Goal: Task Accomplishment & Management: Manage account settings

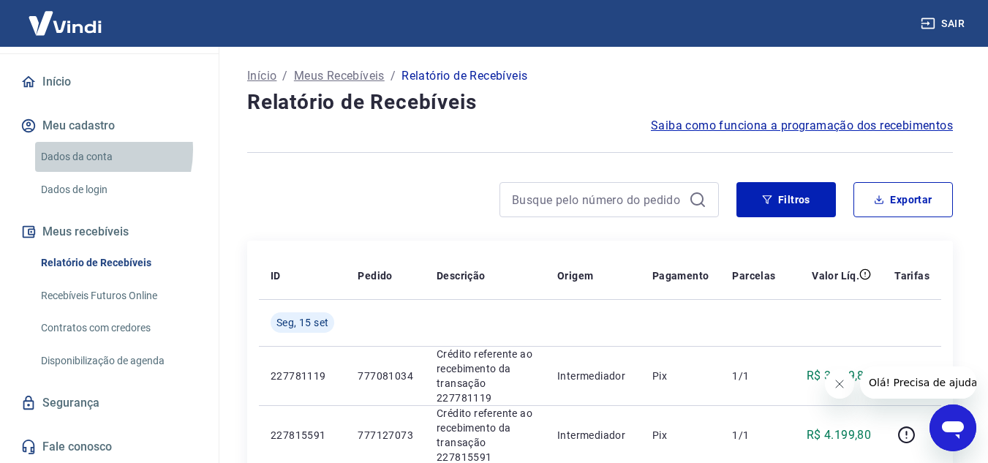
click at [78, 150] on link "Dados da conta" at bounding box center [118, 157] width 166 height 30
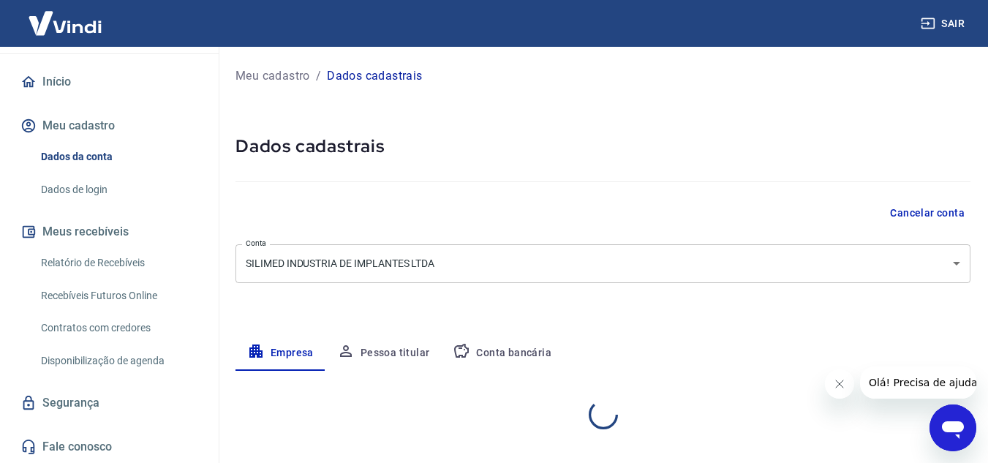
select select "RJ"
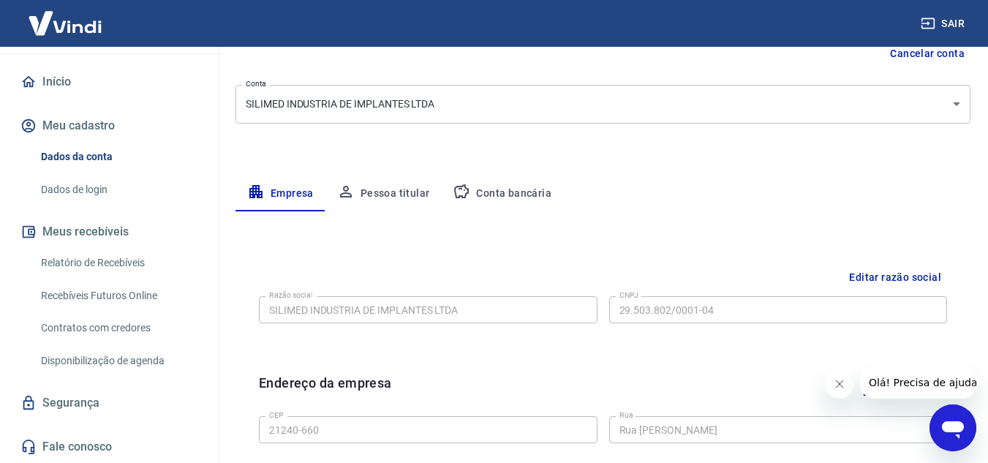
scroll to position [146, 0]
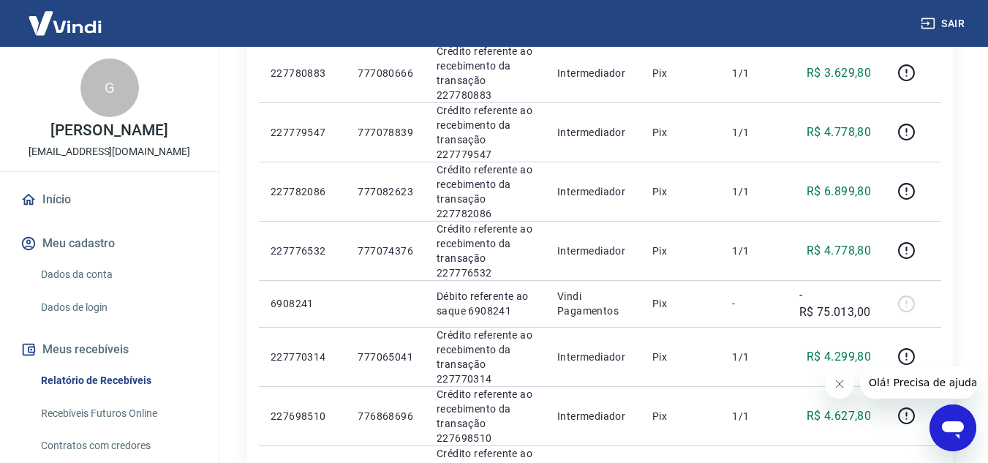
click at [136, 204] on link "Início" at bounding box center [110, 200] width 184 height 32
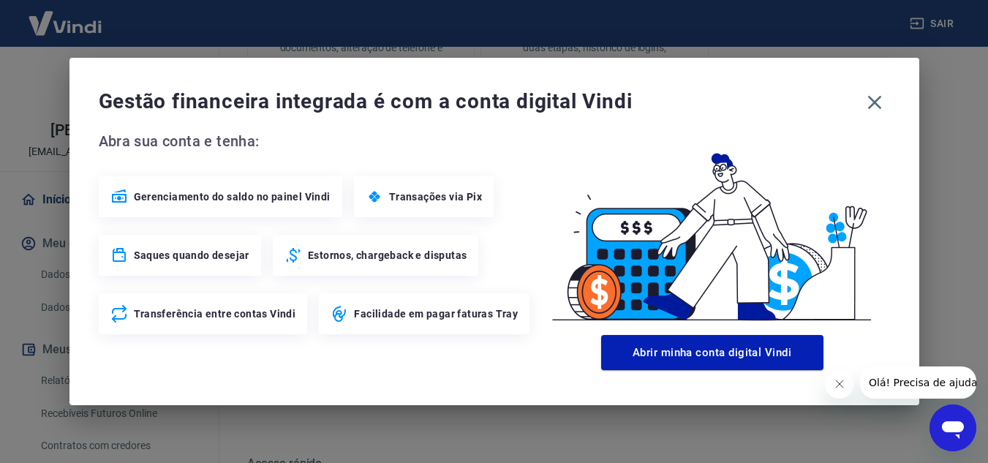
scroll to position [671, 0]
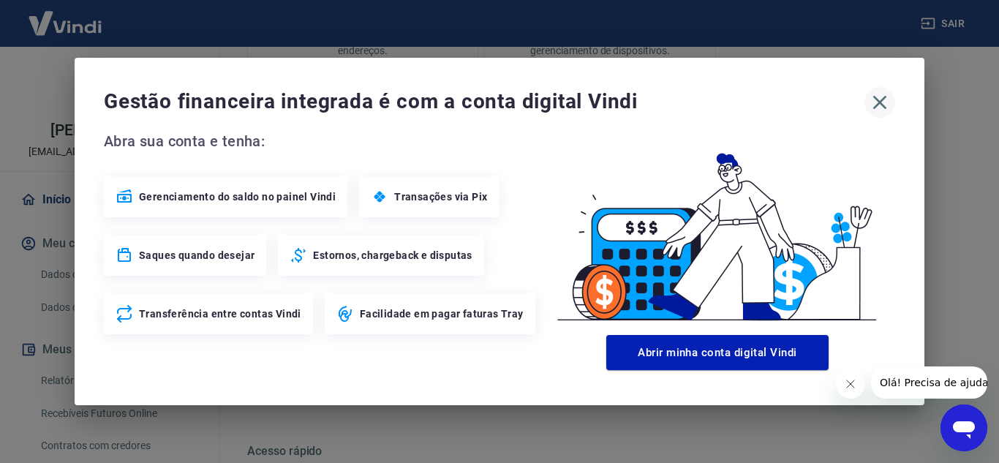
click at [878, 101] on icon "button" at bounding box center [881, 103] width 14 height 14
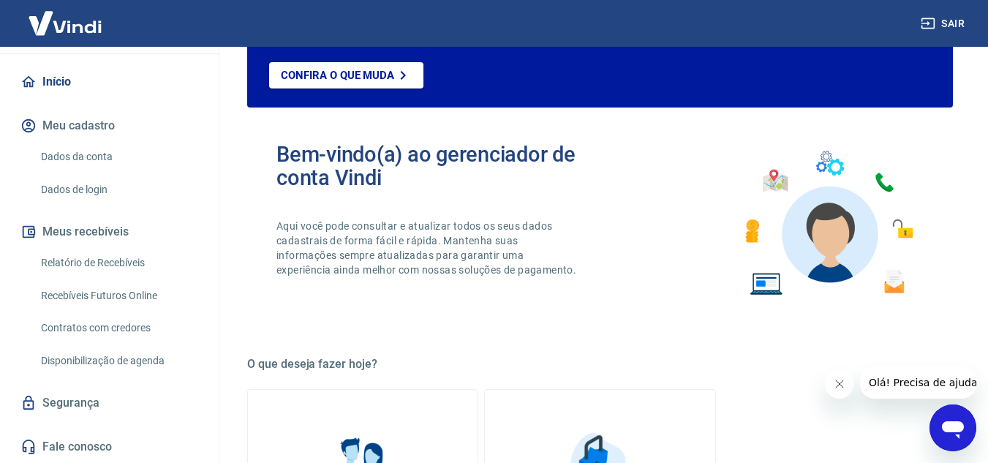
scroll to position [86, 0]
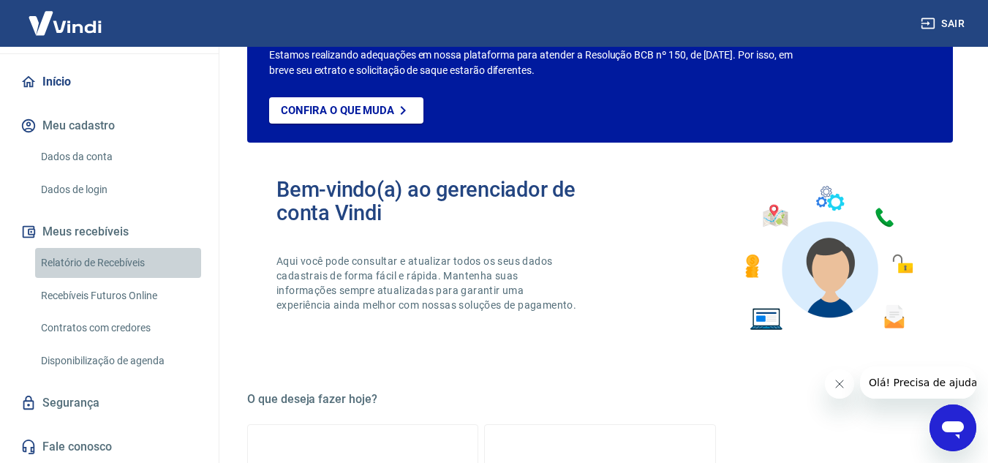
click at [138, 269] on link "Relatório de Recebíveis" at bounding box center [118, 263] width 166 height 30
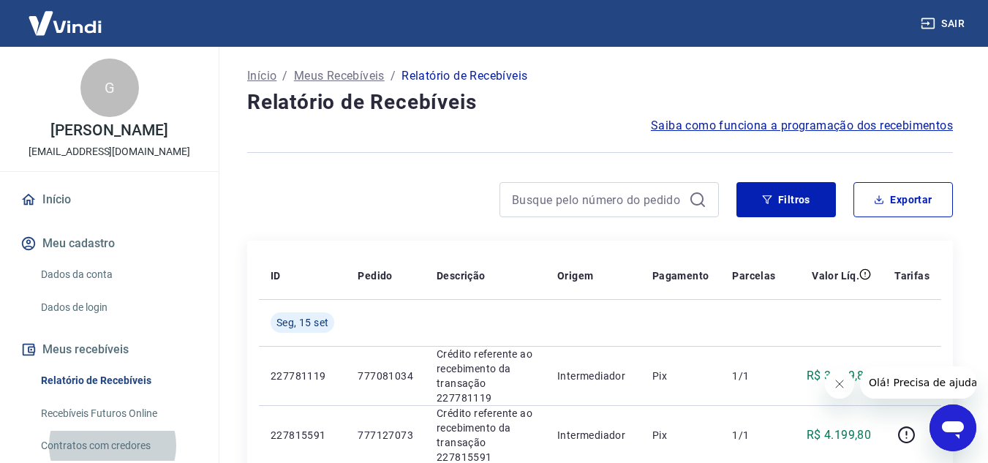
scroll to position [73, 0]
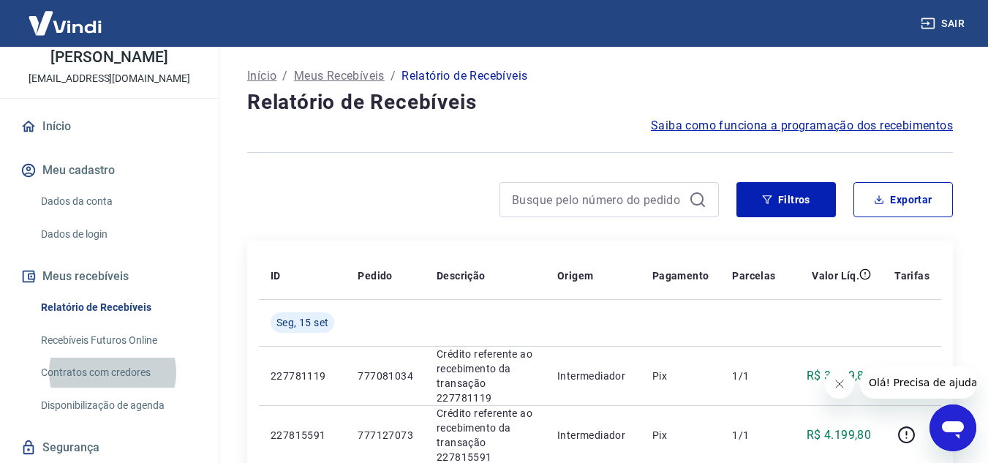
click at [102, 214] on link "Dados da conta" at bounding box center [118, 202] width 166 height 30
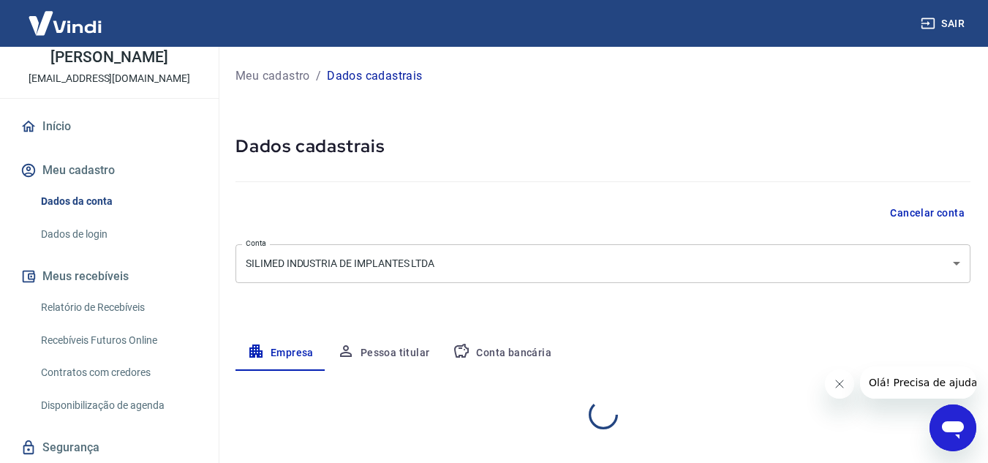
select select "RJ"
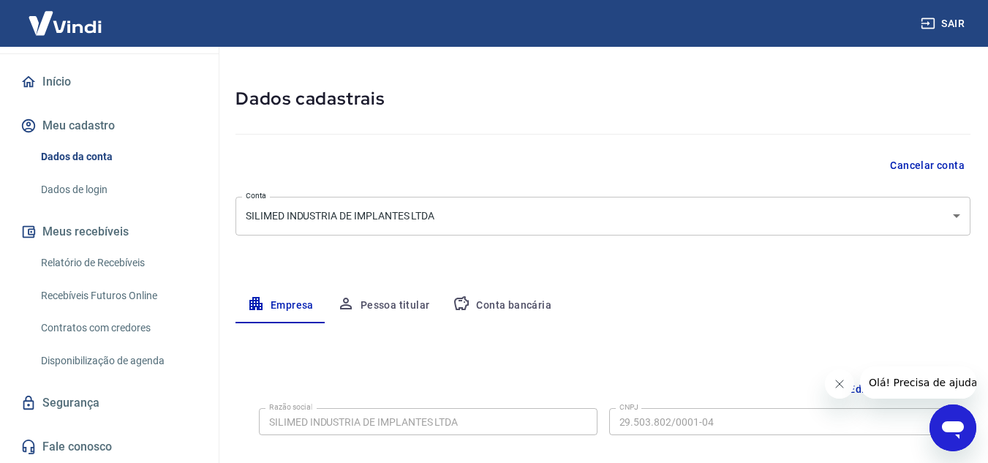
scroll to position [73, 0]
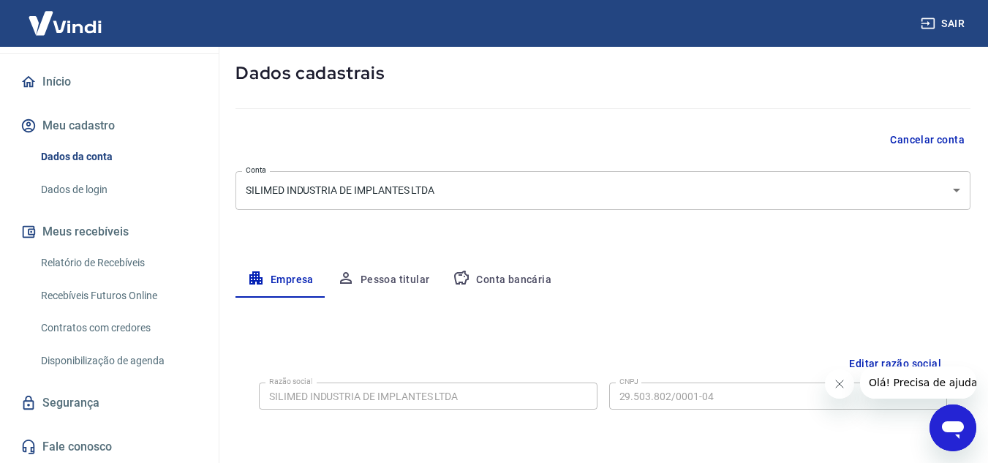
click at [138, 262] on link "Relatório de Recebíveis" at bounding box center [118, 263] width 166 height 30
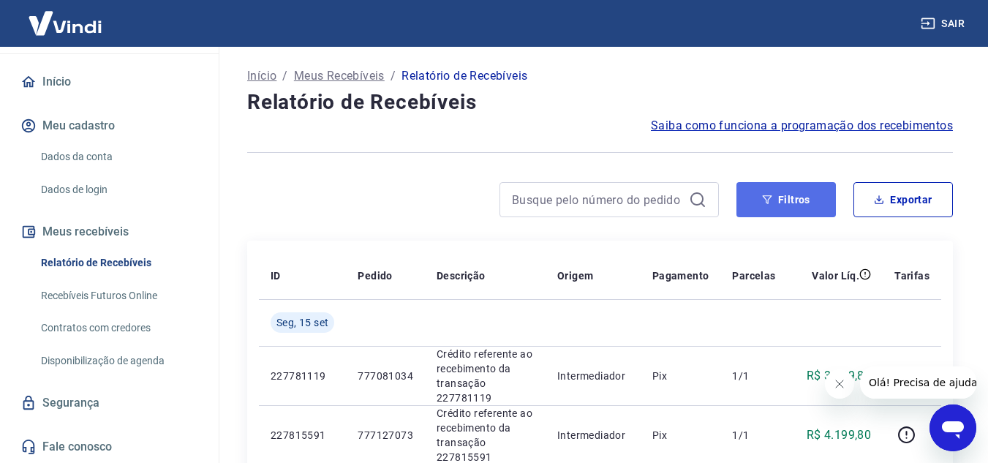
click at [789, 195] on button "Filtros" at bounding box center [786, 199] width 99 height 35
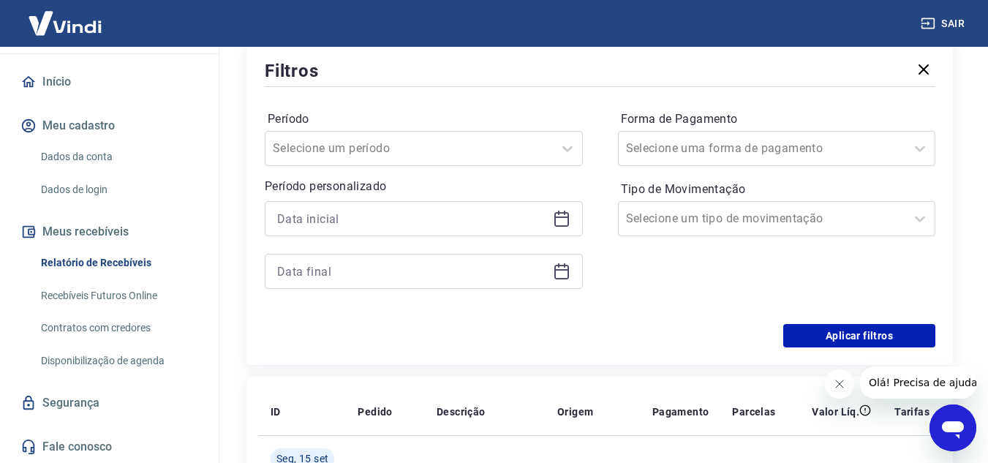
scroll to position [219, 0]
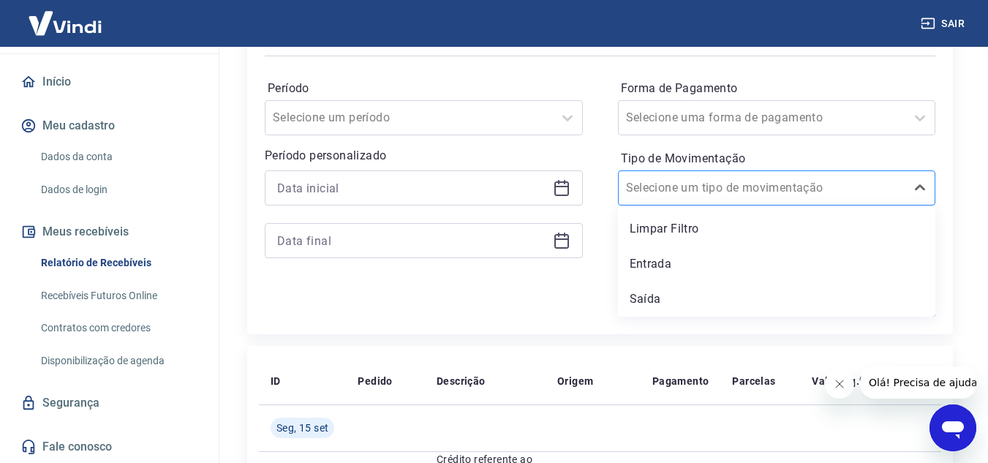
click at [789, 194] on div at bounding box center [762, 188] width 273 height 20
click at [430, 297] on div "Aplicar filtros" at bounding box center [600, 304] width 671 height 23
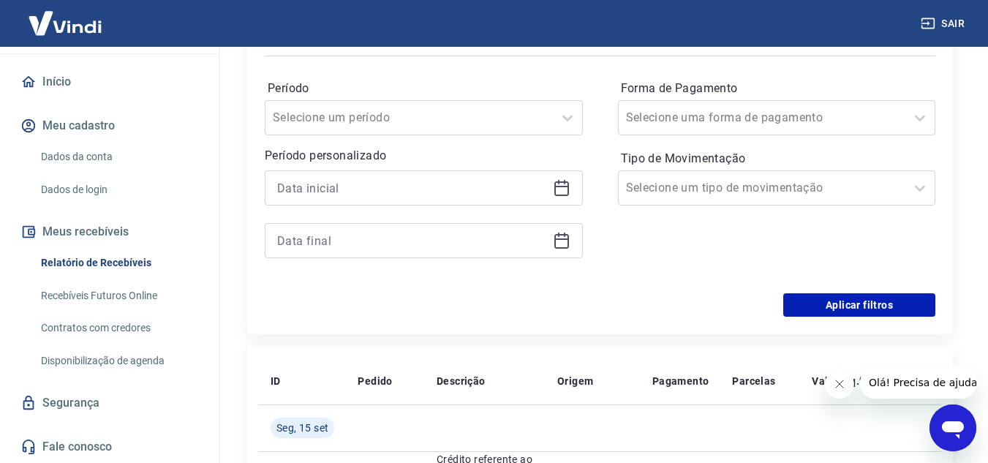
scroll to position [146, 0]
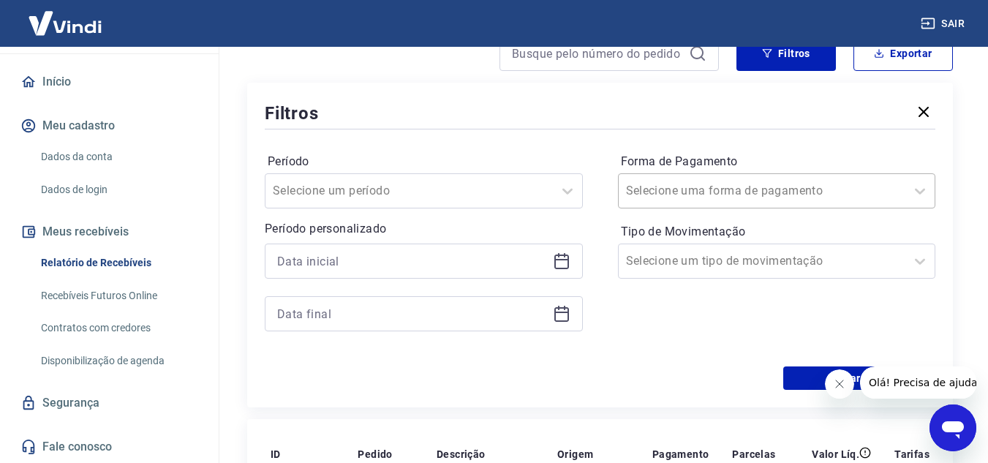
click at [737, 182] on input "Forma de Pagamento" at bounding box center [700, 191] width 148 height 18
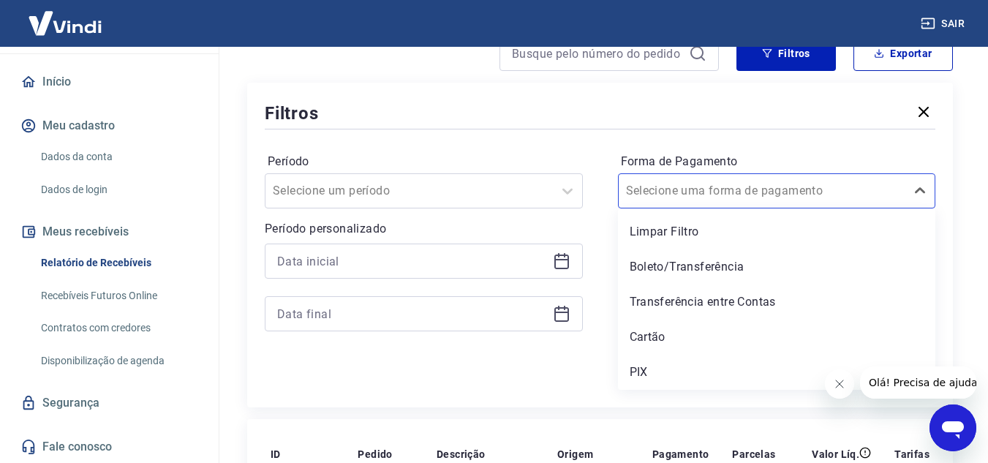
click at [410, 368] on div "Aplicar filtros" at bounding box center [600, 378] width 671 height 23
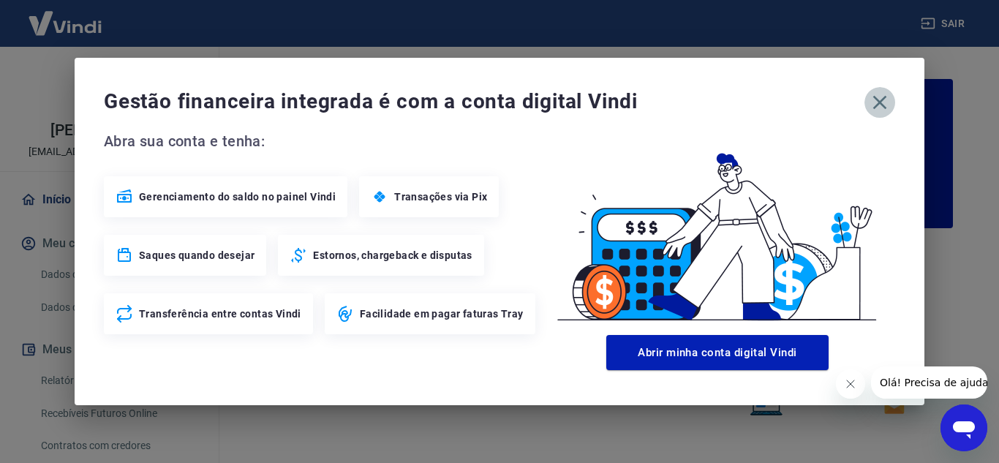
click at [883, 105] on icon "button" at bounding box center [881, 103] width 14 height 14
click at [883, 94] on icon "button" at bounding box center [879, 102] width 23 height 23
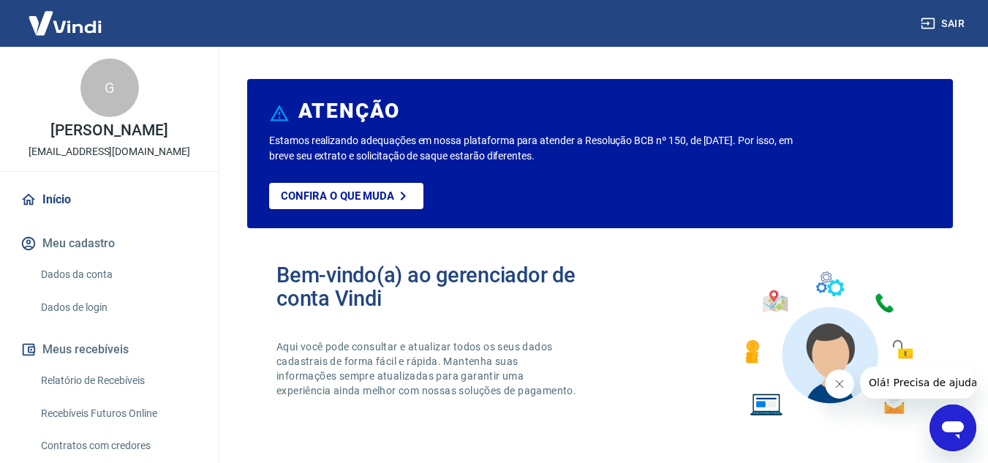
click at [114, 97] on div "G" at bounding box center [109, 88] width 59 height 59
